Goal: Transaction & Acquisition: Purchase product/service

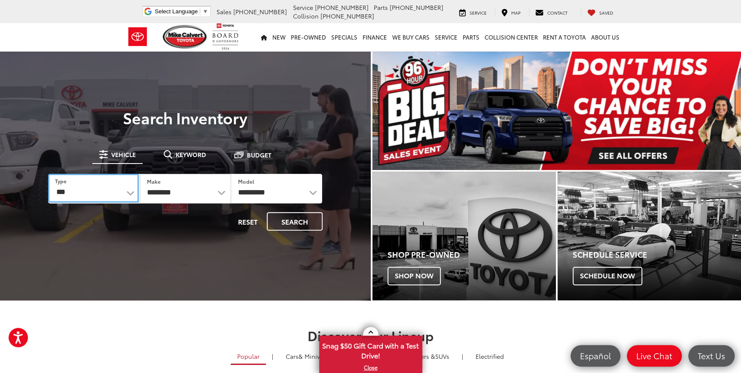
click at [125, 192] on select "*** *** **** *********" at bounding box center [93, 188] width 91 height 29
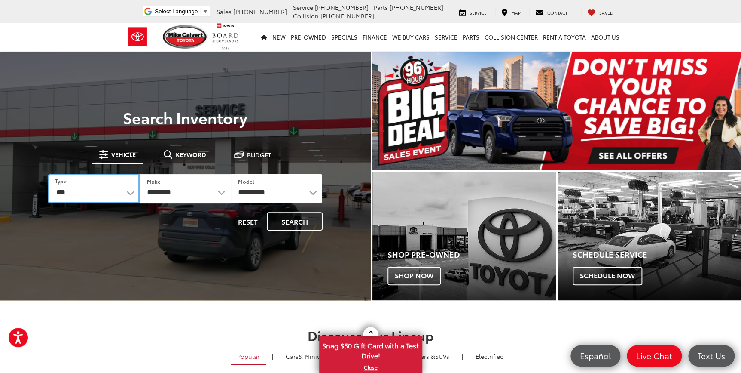
select select "********"
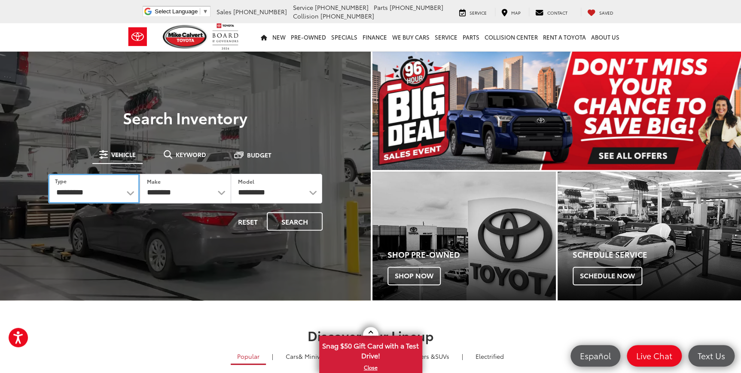
click at [48, 174] on select "*** *** **** *********" at bounding box center [94, 189] width 92 height 30
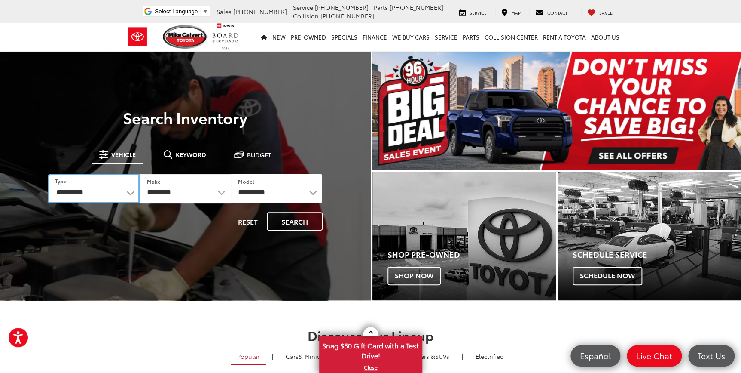
select select "******"
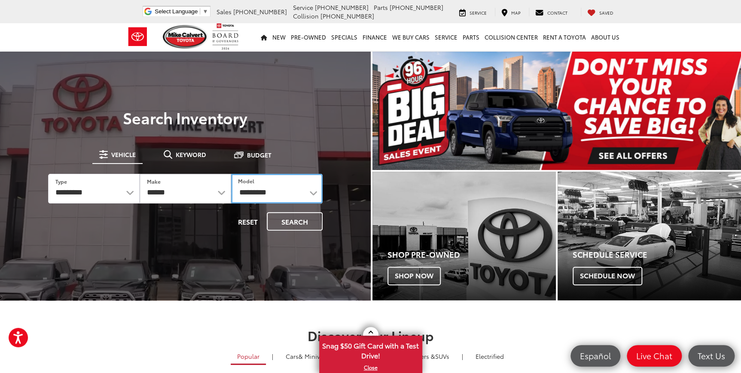
click at [270, 193] on select "**********" at bounding box center [277, 189] width 92 height 30
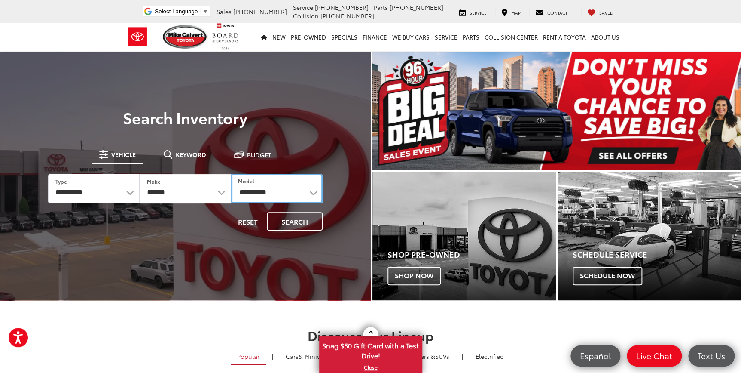
select select "******"
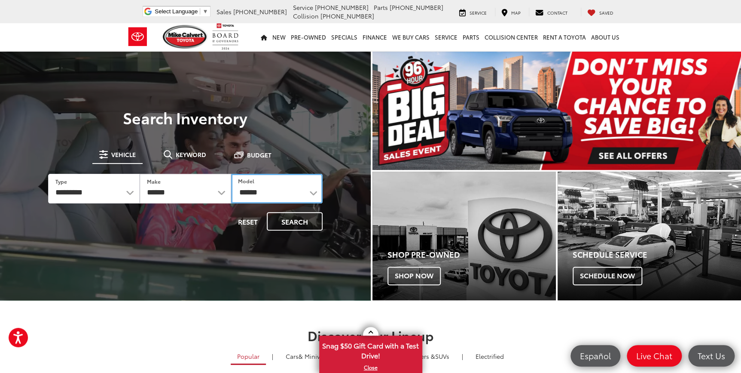
click at [231, 174] on select "**********" at bounding box center [277, 189] width 92 height 30
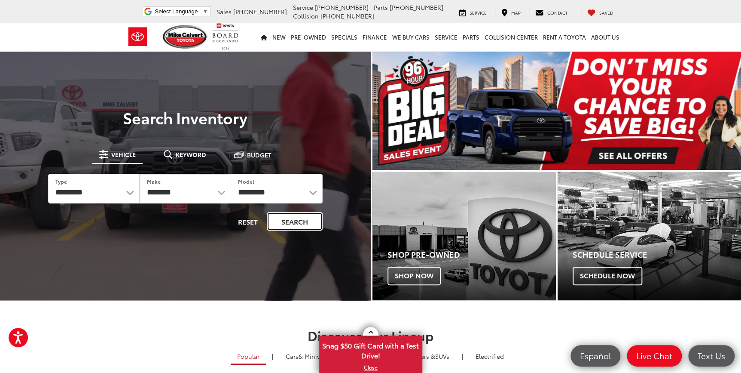
click at [289, 222] on button "Search" at bounding box center [295, 221] width 56 height 18
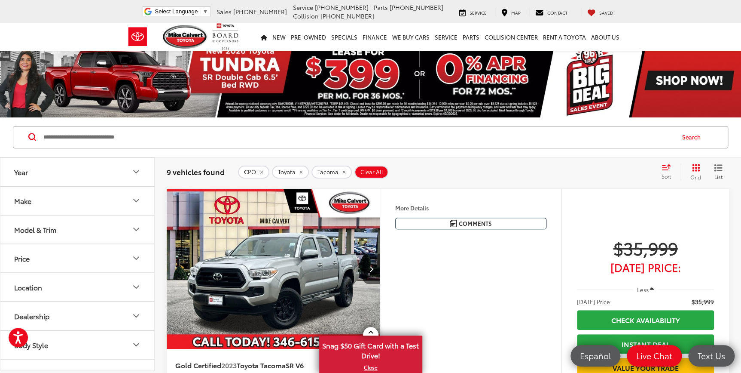
click at [140, 171] on icon "Year" at bounding box center [136, 171] width 10 height 10
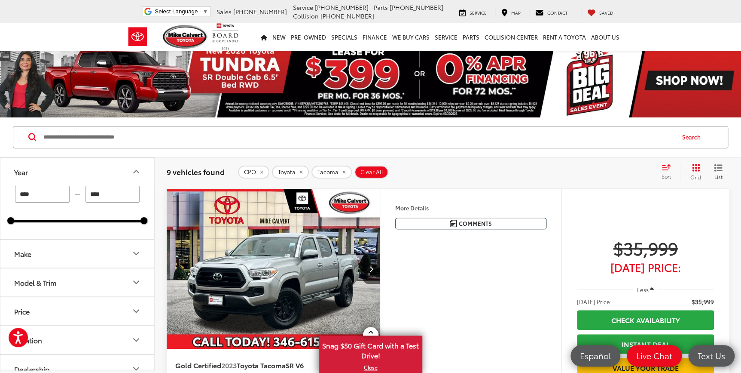
drag, startPoint x: 106, startPoint y: 196, endPoint x: 88, endPoint y: 196, distance: 18.1
click at [88, 196] on input "****" at bounding box center [113, 194] width 55 height 17
type input "****"
drag, startPoint x: 42, startPoint y: 193, endPoint x: -2, endPoint y: 190, distance: 43.5
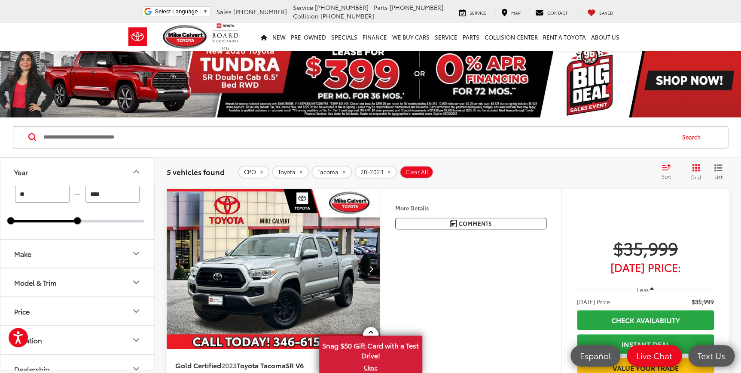
click at [37, 197] on input "**" at bounding box center [42, 194] width 55 height 17
type input "****"
click at [67, 171] on button "Year" at bounding box center [77, 172] width 155 height 28
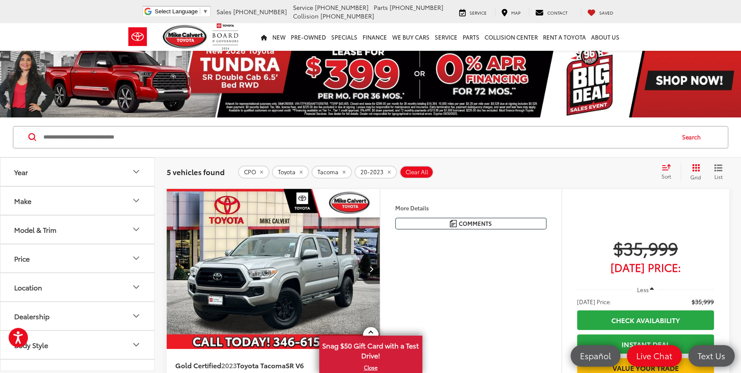
click at [104, 172] on button "Year" at bounding box center [77, 172] width 155 height 28
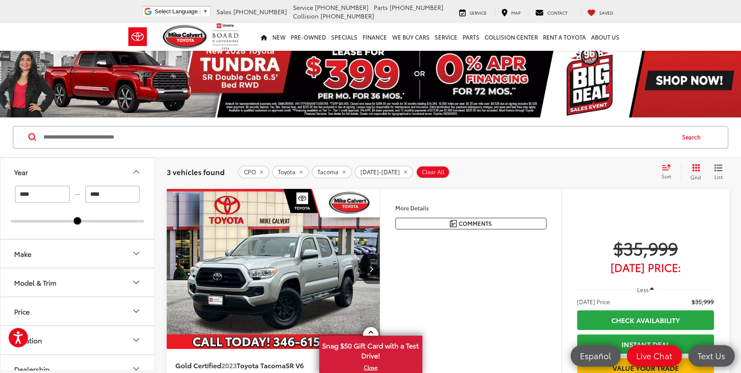
click at [126, 171] on button "Year" at bounding box center [77, 172] width 155 height 28
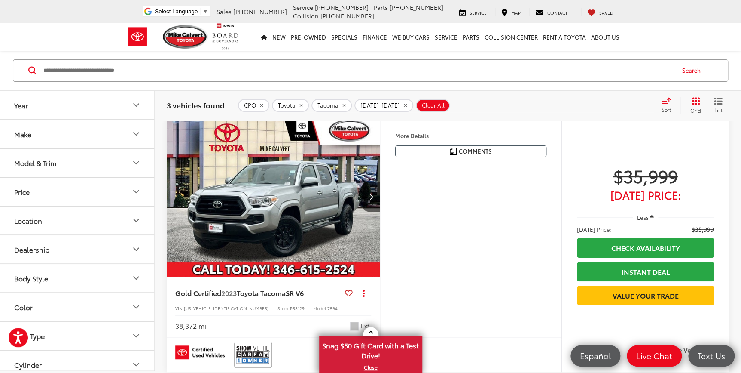
scroll to position [78, 0]
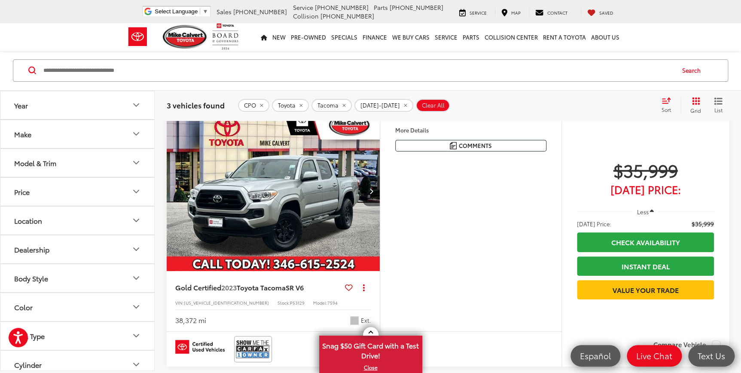
click at [369, 188] on button "Next image" at bounding box center [371, 191] width 17 height 30
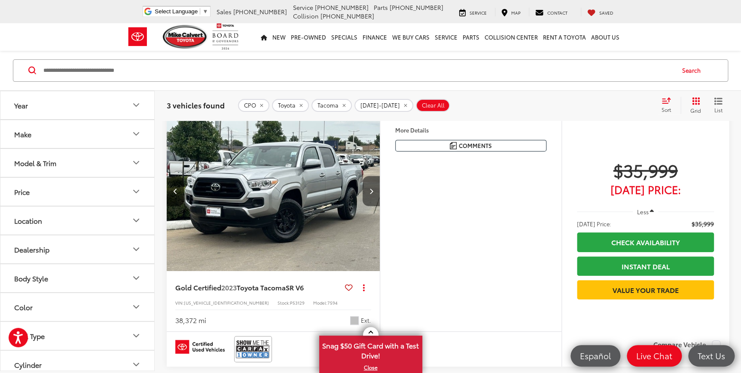
click at [370, 189] on icon "Next image" at bounding box center [372, 191] width 4 height 6
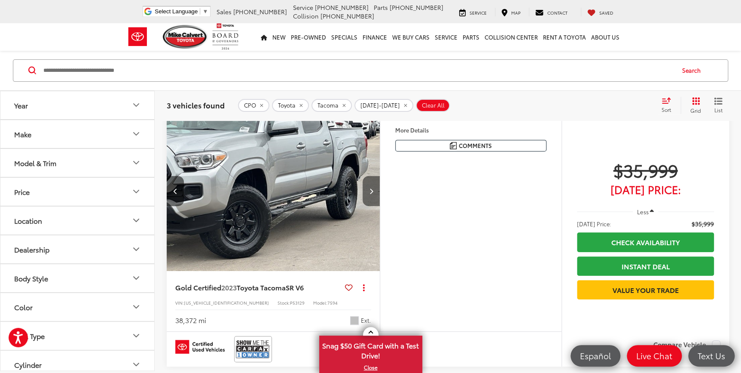
click at [370, 189] on icon "Next image" at bounding box center [372, 191] width 4 height 6
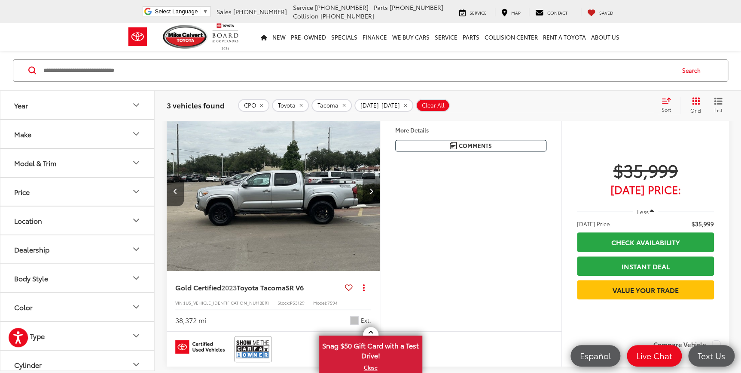
click at [370, 189] on icon "Next image" at bounding box center [372, 191] width 4 height 6
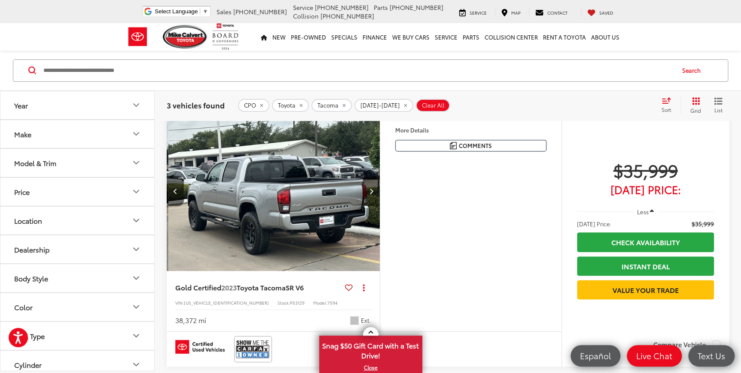
scroll to position [0, 858]
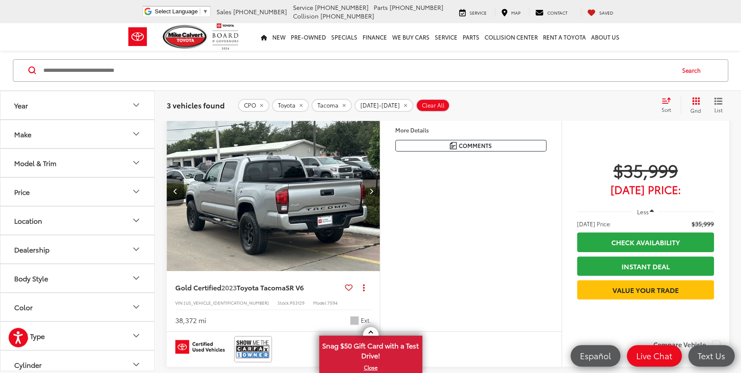
click at [370, 189] on icon "Next image" at bounding box center [372, 191] width 4 height 6
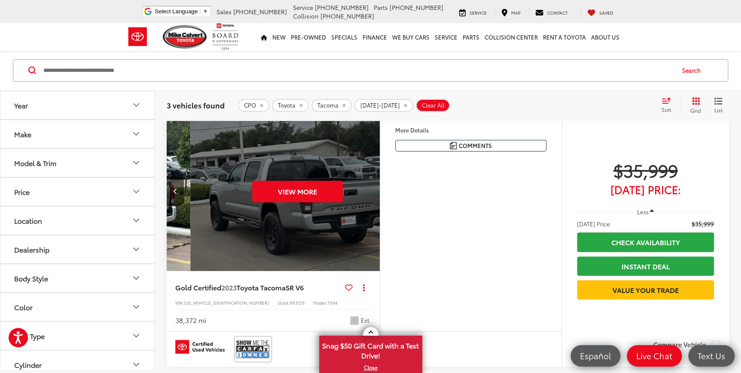
scroll to position [0, 1072]
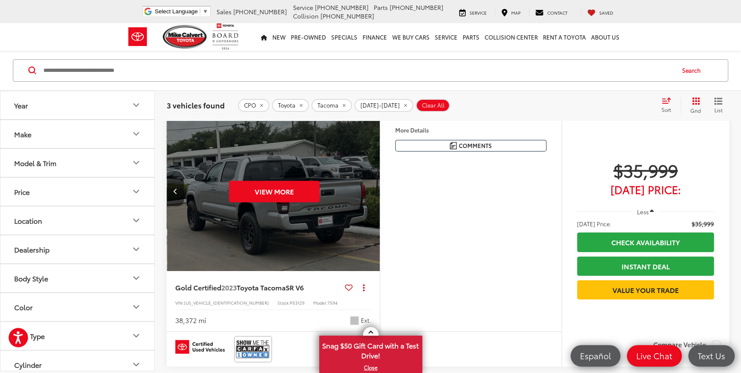
click at [370, 189] on div "View More" at bounding box center [274, 191] width 214 height 161
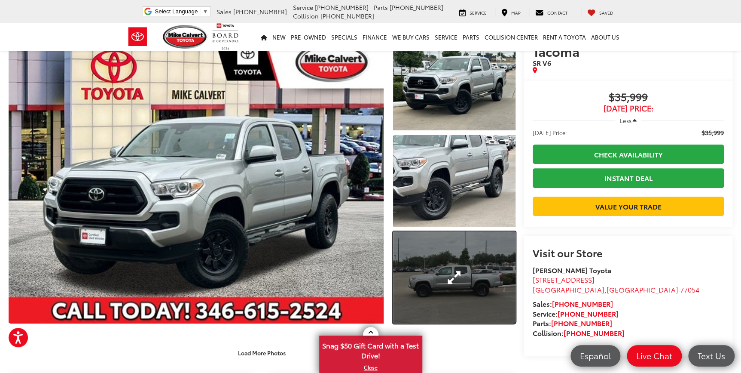
click at [459, 253] on link "Expand Photo 3" at bounding box center [454, 277] width 122 height 92
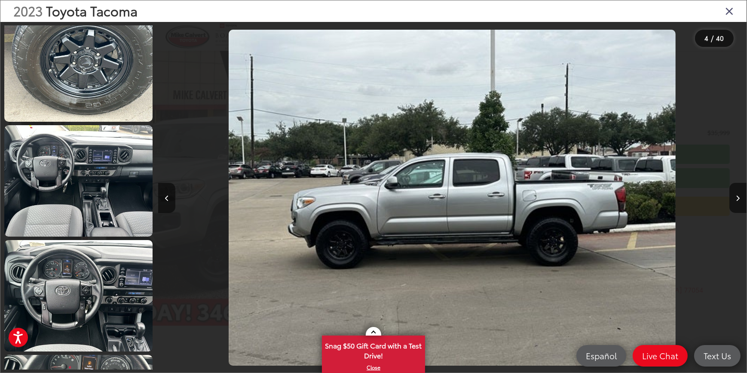
scroll to position [841, 0]
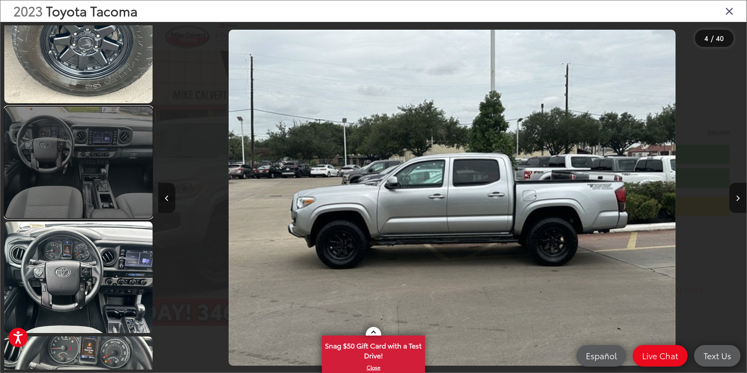
click at [98, 196] on link at bounding box center [78, 162] width 148 height 111
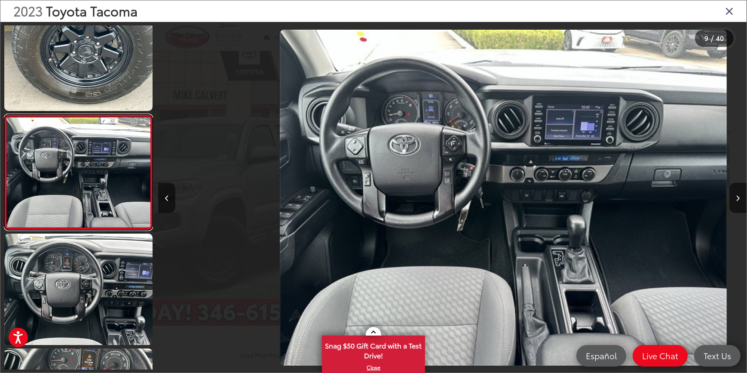
scroll to position [0, 4707]
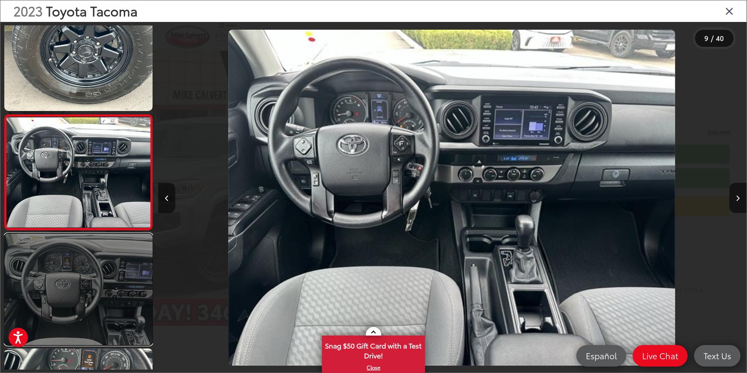
click at [96, 279] on link at bounding box center [78, 288] width 148 height 111
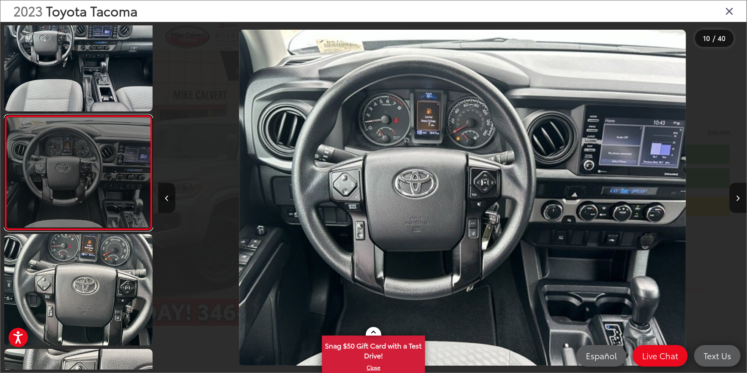
scroll to position [0, 5295]
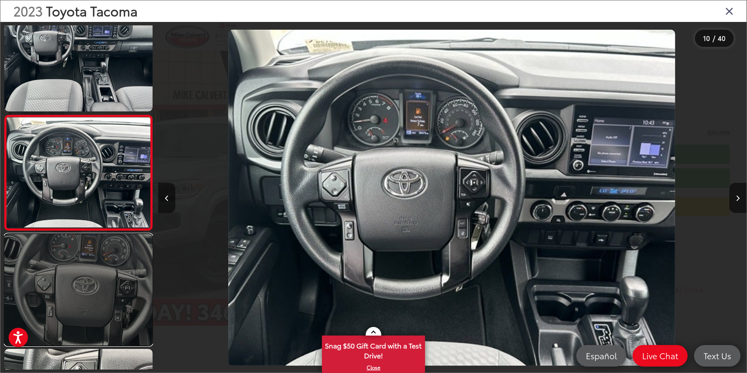
click at [82, 312] on link at bounding box center [78, 289] width 148 height 111
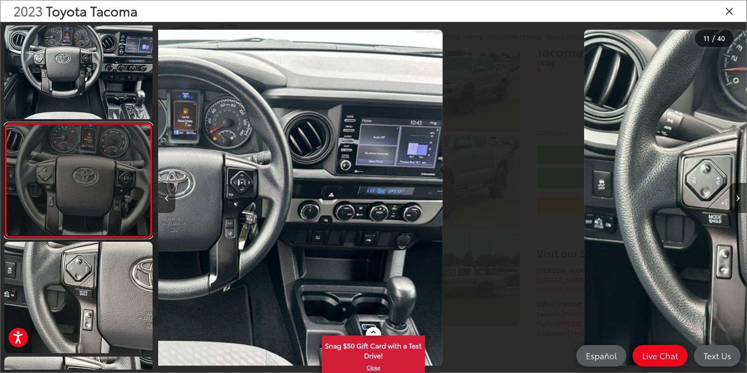
scroll to position [1058, 0]
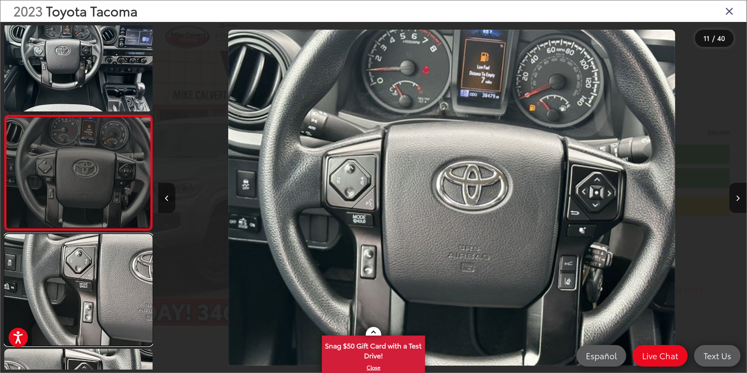
click at [82, 312] on link at bounding box center [78, 289] width 148 height 111
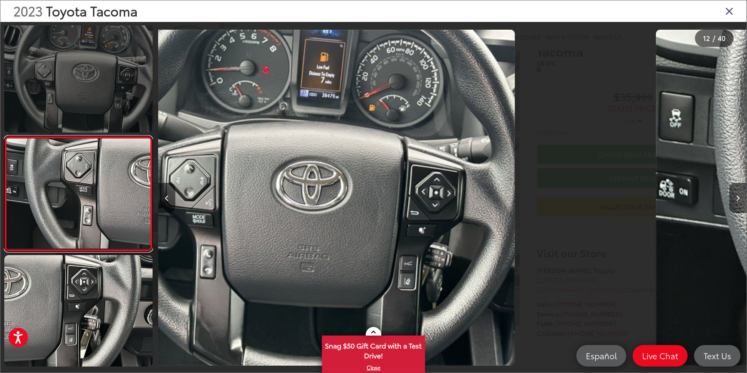
scroll to position [1173, 0]
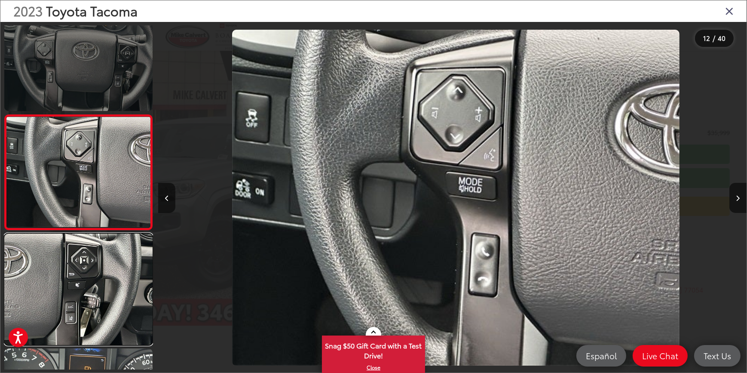
click at [82, 312] on link at bounding box center [78, 288] width 148 height 111
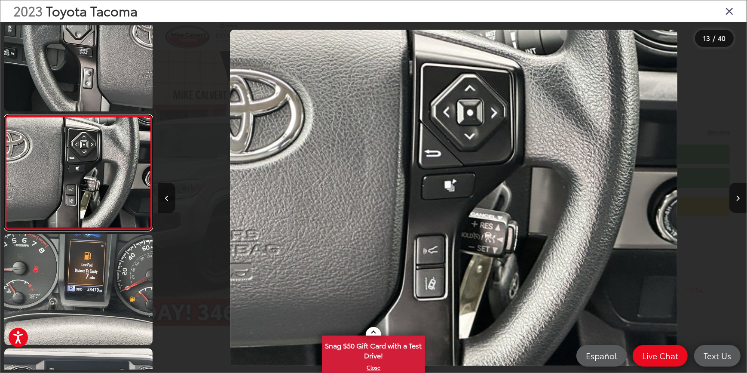
scroll to position [0, 7061]
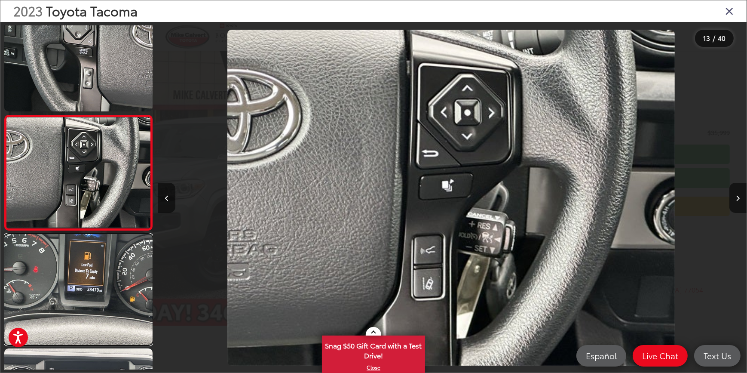
click at [82, 312] on link at bounding box center [78, 289] width 148 height 111
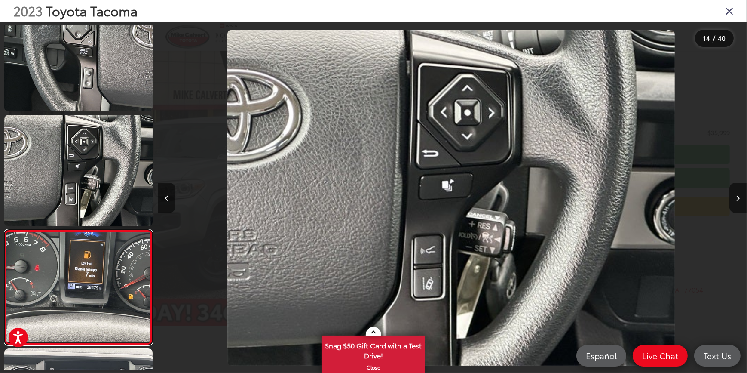
scroll to position [0, 0]
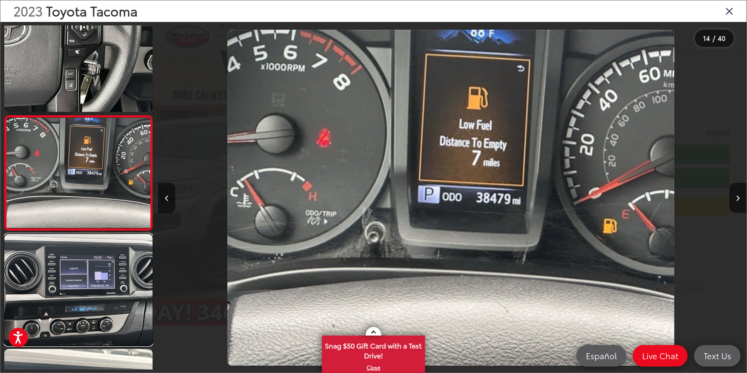
click at [82, 312] on link at bounding box center [78, 289] width 148 height 111
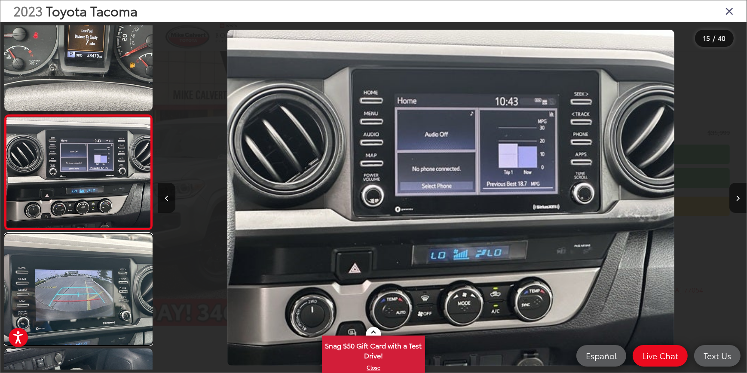
click at [82, 312] on link at bounding box center [78, 288] width 148 height 111
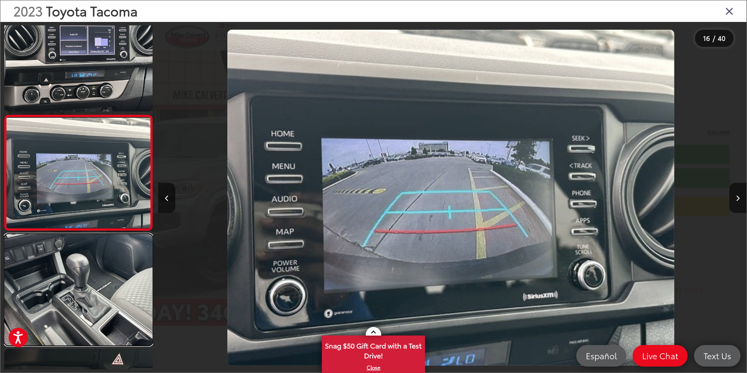
click at [82, 312] on link at bounding box center [78, 289] width 148 height 111
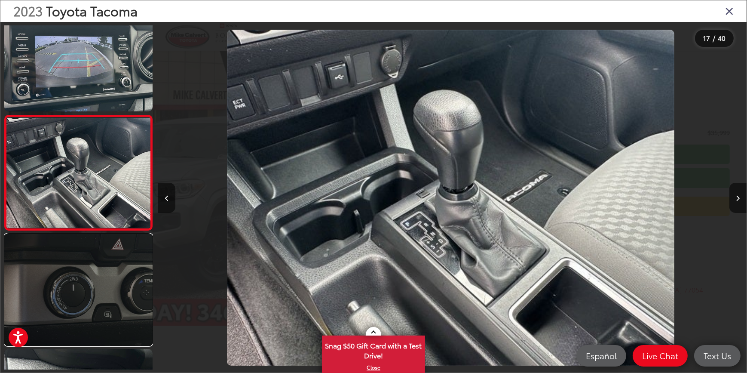
click at [84, 305] on link at bounding box center [78, 289] width 148 height 111
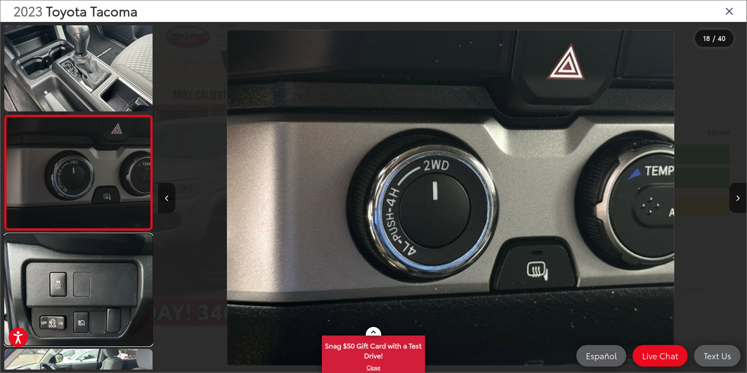
click at [84, 305] on link at bounding box center [78, 289] width 148 height 111
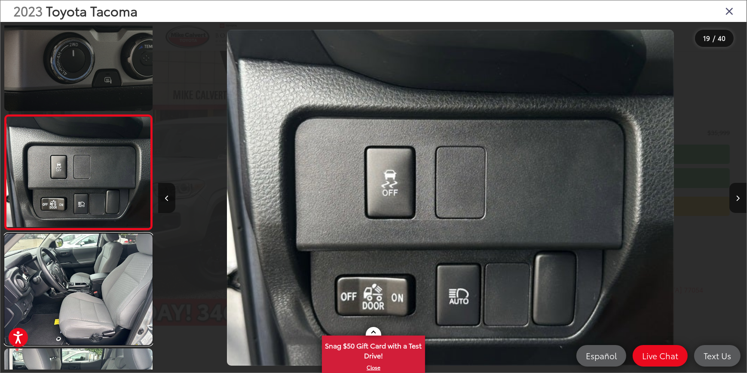
click at [84, 305] on link at bounding box center [78, 288] width 148 height 111
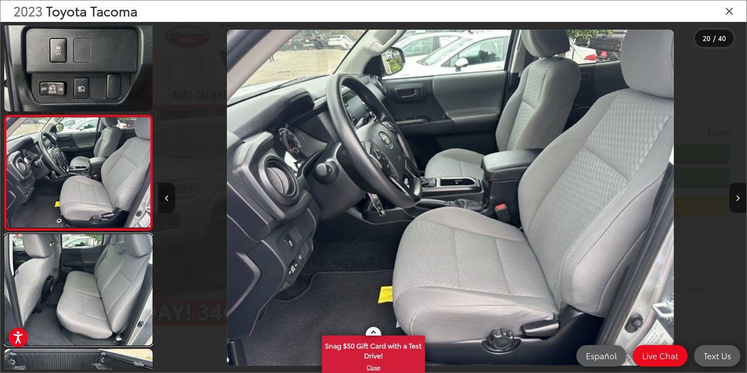
click at [84, 305] on link at bounding box center [78, 289] width 148 height 111
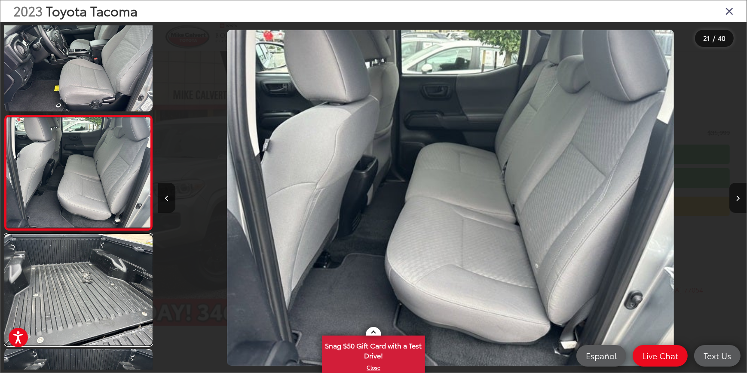
click at [84, 305] on link at bounding box center [78, 289] width 148 height 111
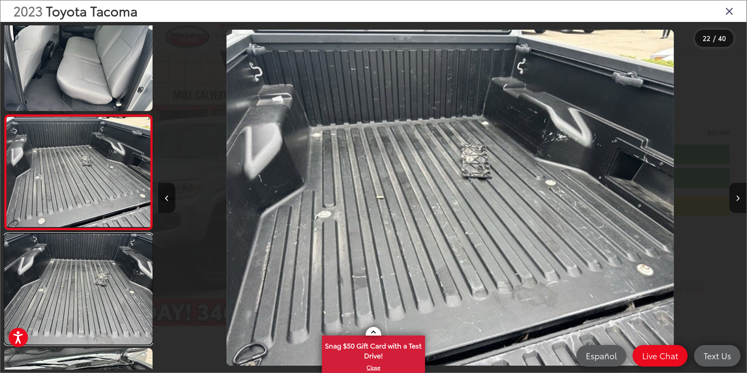
click at [84, 305] on link at bounding box center [78, 288] width 148 height 111
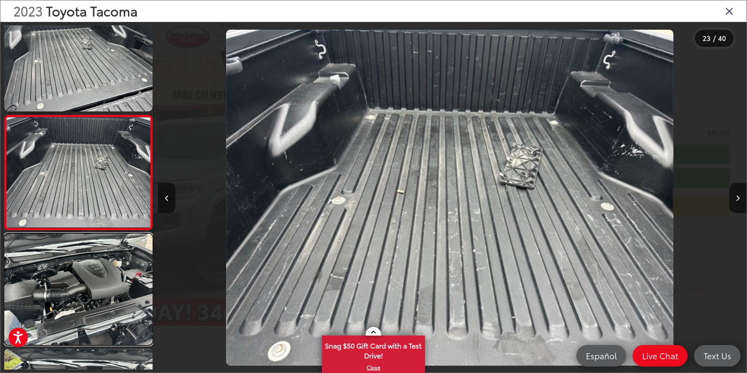
click at [84, 305] on link at bounding box center [78, 288] width 148 height 111
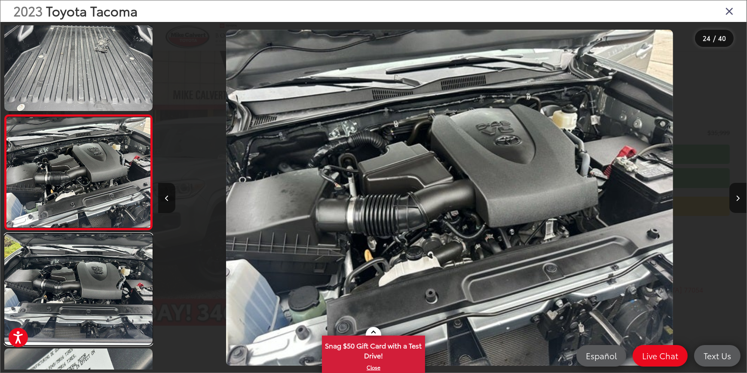
click at [84, 305] on link at bounding box center [78, 288] width 148 height 111
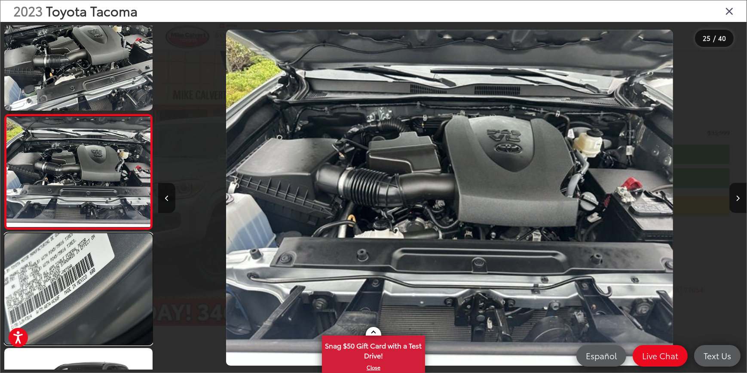
click at [84, 305] on link at bounding box center [78, 288] width 148 height 111
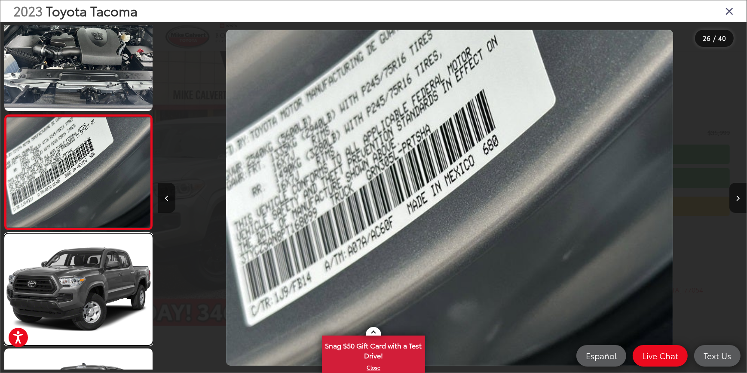
click at [84, 305] on link at bounding box center [78, 288] width 148 height 111
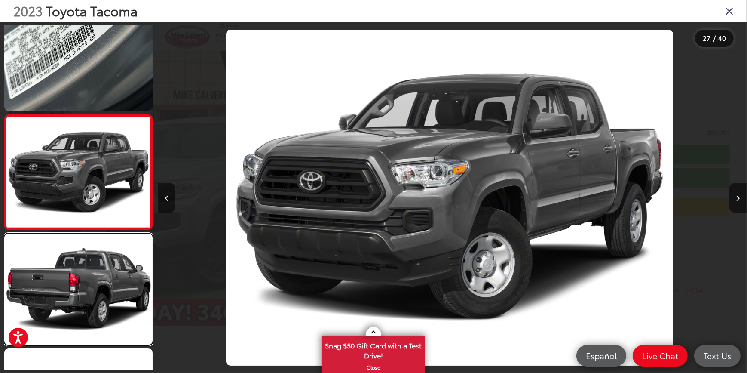
click at [84, 305] on link at bounding box center [78, 288] width 148 height 111
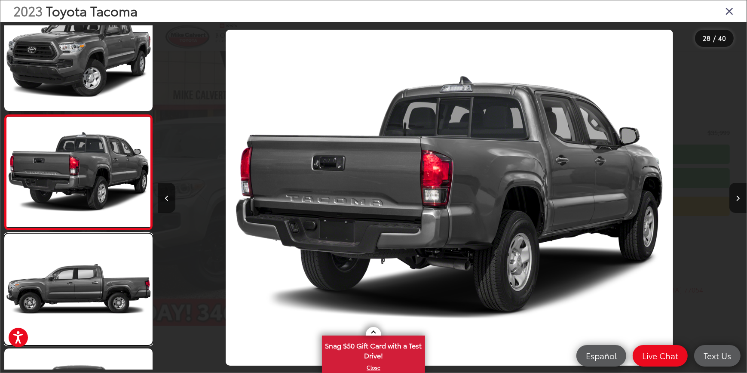
click at [84, 305] on link at bounding box center [78, 288] width 148 height 111
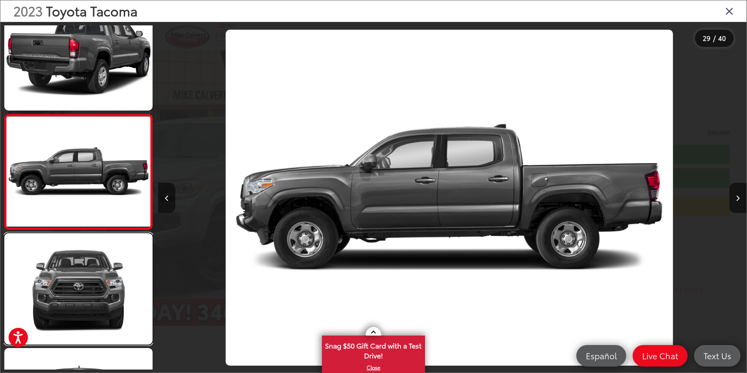
click at [84, 305] on link at bounding box center [78, 288] width 148 height 111
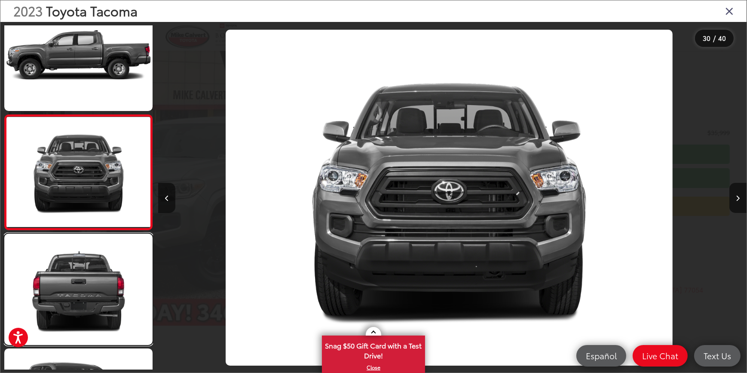
click at [84, 305] on link at bounding box center [78, 288] width 148 height 111
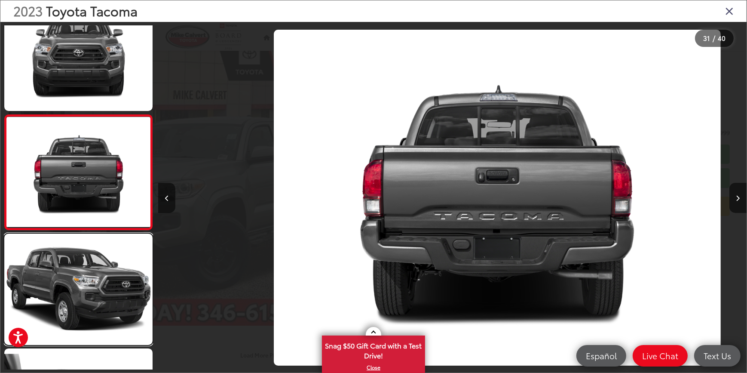
click at [84, 305] on link at bounding box center [78, 288] width 148 height 111
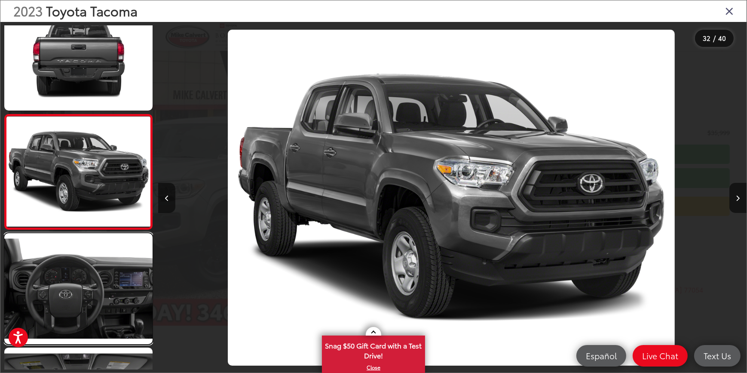
click at [84, 305] on link at bounding box center [78, 288] width 148 height 111
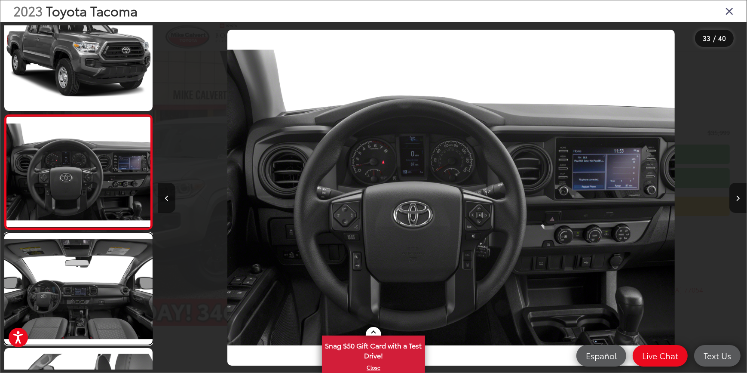
click at [84, 305] on link at bounding box center [78, 288] width 148 height 111
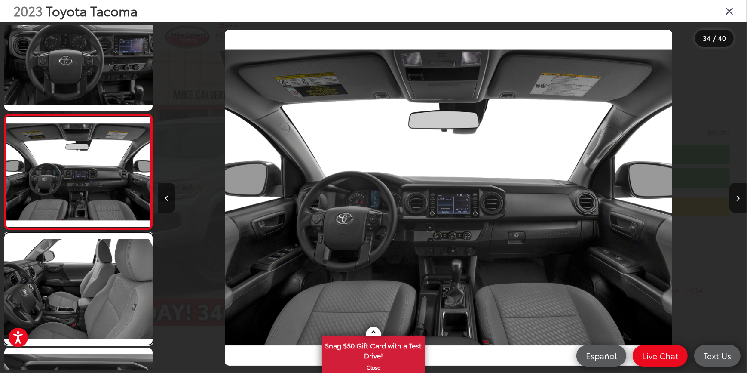
click at [84, 305] on link at bounding box center [78, 288] width 148 height 111
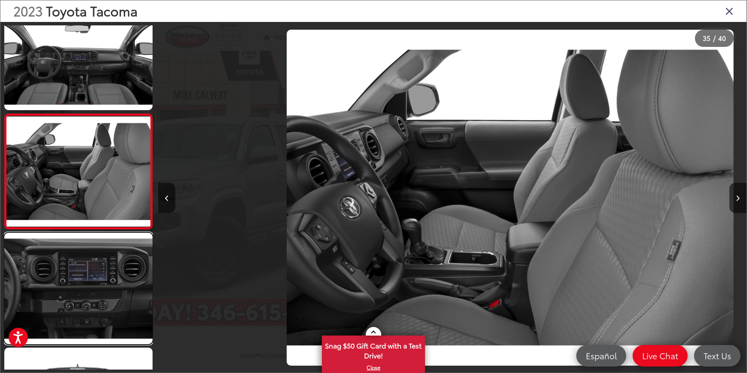
click at [84, 305] on link at bounding box center [78, 288] width 148 height 111
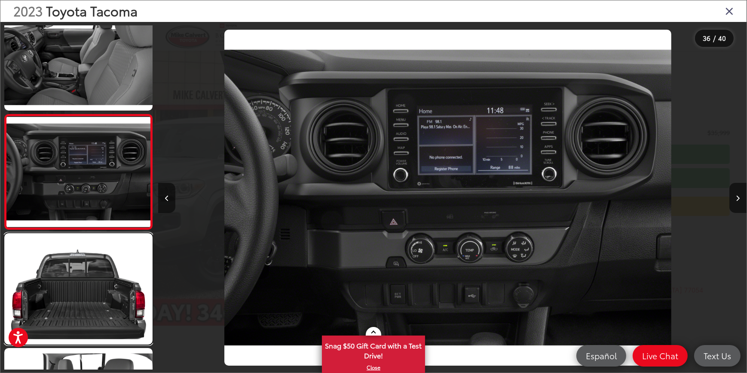
click at [84, 305] on link at bounding box center [78, 288] width 148 height 111
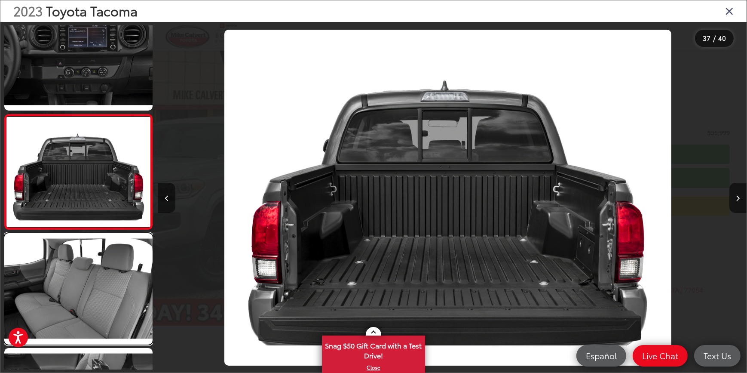
click at [84, 305] on link at bounding box center [78, 288] width 148 height 111
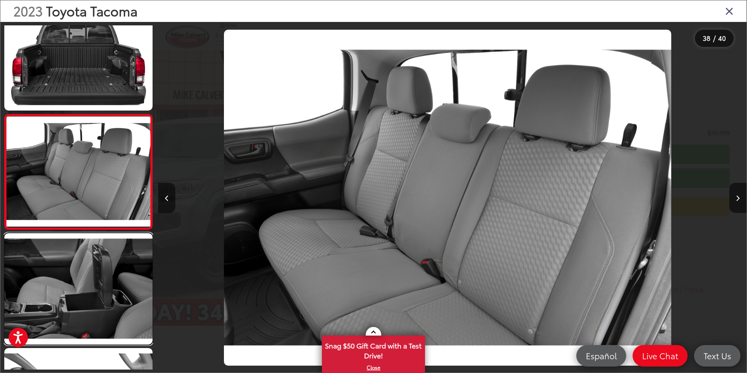
click at [84, 305] on link at bounding box center [78, 288] width 148 height 111
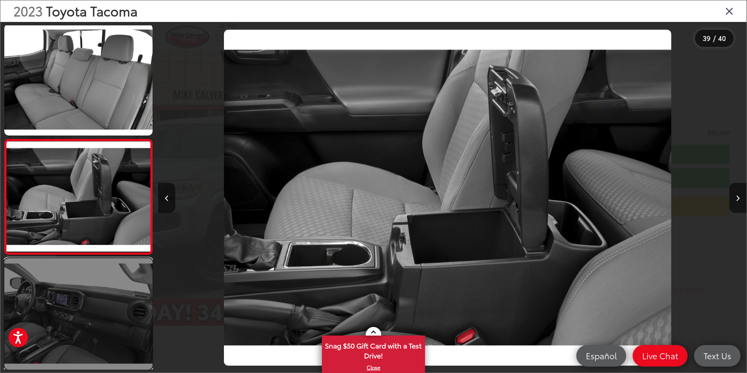
click at [84, 305] on link at bounding box center [78, 313] width 148 height 111
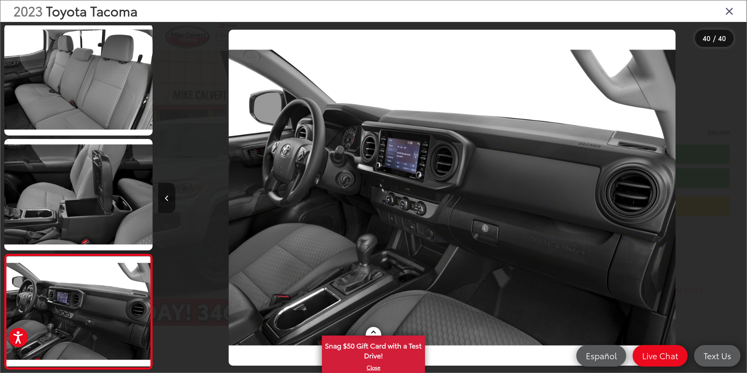
click at [728, 10] on icon "Close gallery" at bounding box center [729, 10] width 9 height 11
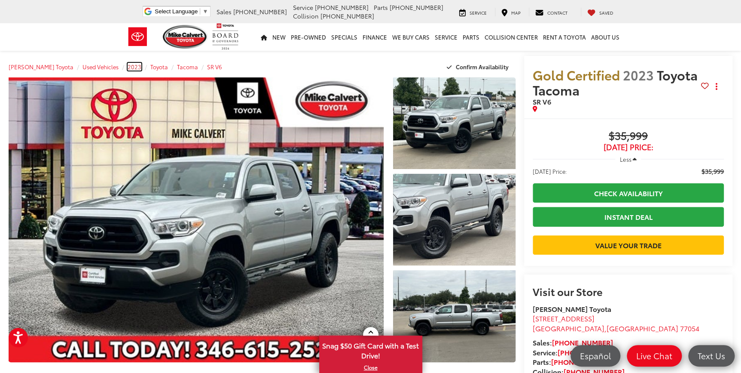
click at [128, 66] on span "2023" at bounding box center [135, 67] width 14 height 8
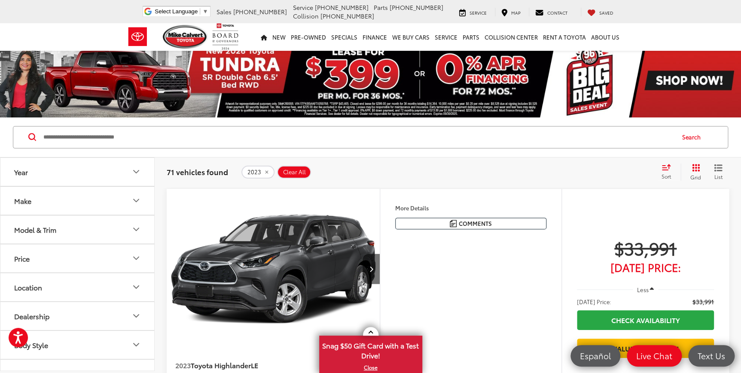
click at [133, 171] on icon "Year" at bounding box center [136, 171] width 10 height 10
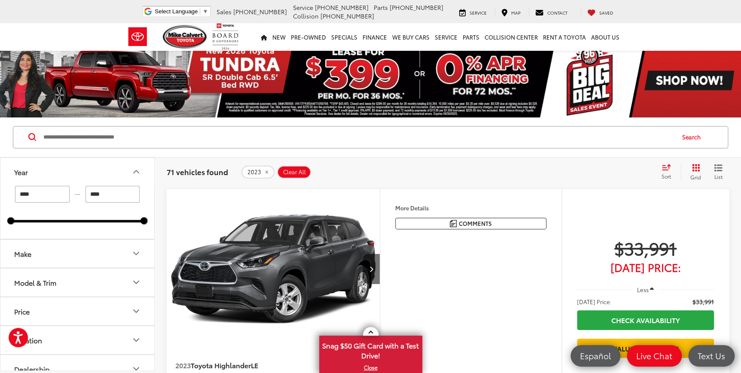
click at [297, 173] on span "Clear All" at bounding box center [294, 171] width 23 height 7
